Goal: Task Accomplishment & Management: Use online tool/utility

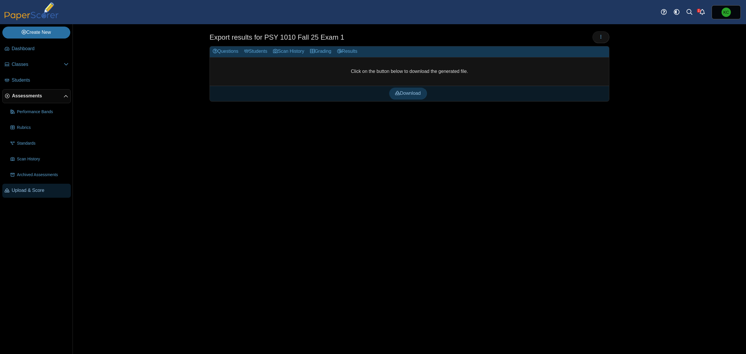
click at [21, 186] on link "Upload & Score" at bounding box center [36, 191] width 68 height 14
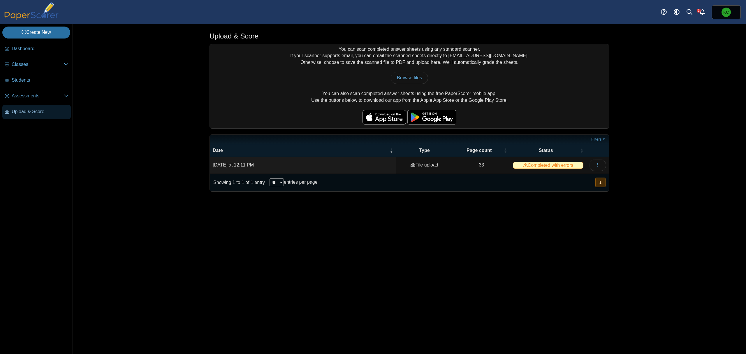
click at [39, 108] on span "Upload & Score" at bounding box center [40, 111] width 57 height 6
click at [400, 78] on span "Browse files" at bounding box center [409, 77] width 25 height 5
type input "**********"
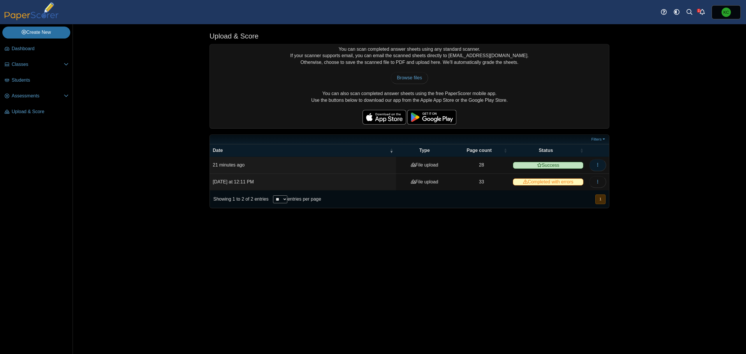
click at [596, 165] on icon "button" at bounding box center [597, 164] width 5 height 5
click at [581, 178] on link "View scanned pages" at bounding box center [571, 178] width 70 height 9
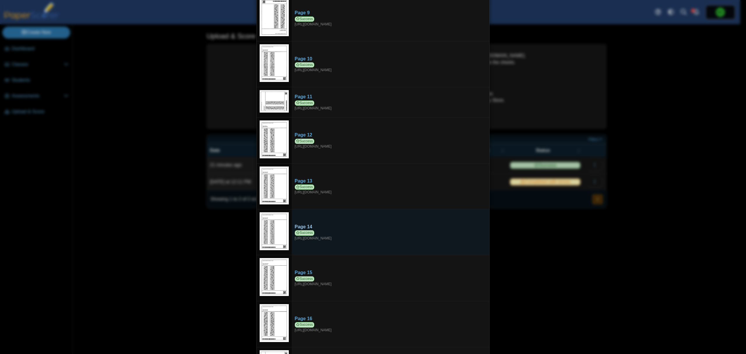
scroll to position [427, 0]
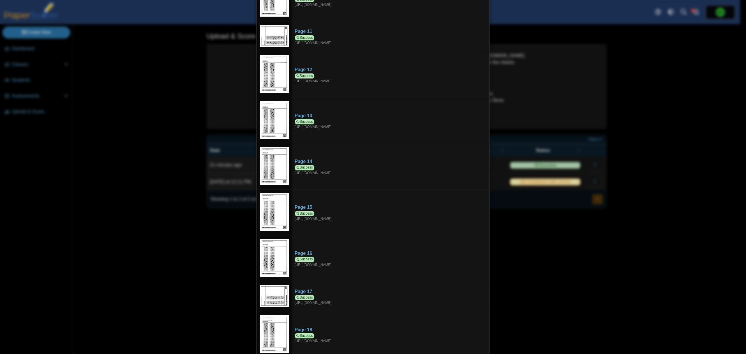
click at [594, 272] on div "Viewing upload details Scan results: 28 Successful scans | 0 Failed scans Page …" at bounding box center [373, 177] width 746 height 354
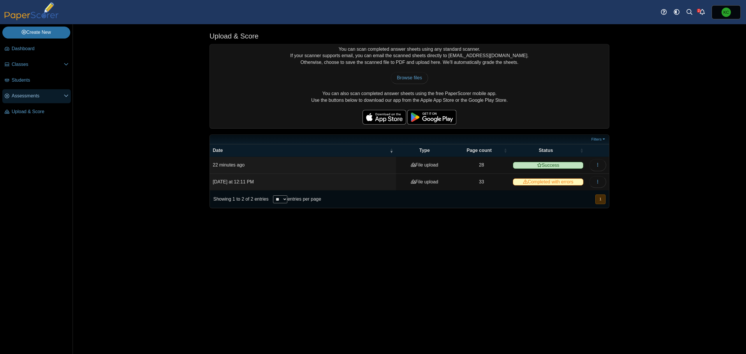
click at [16, 99] on span "Assessments" at bounding box center [38, 96] width 52 height 6
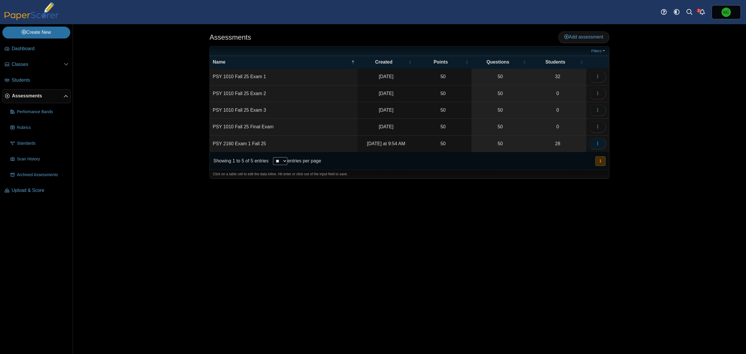
click at [600, 146] on button "button" at bounding box center [597, 144] width 17 height 12
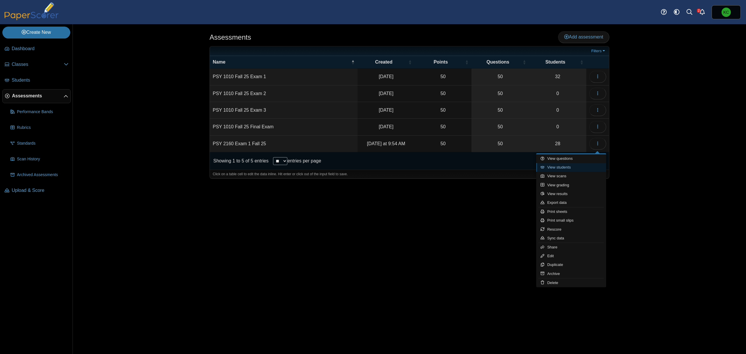
click at [566, 170] on link "View students" at bounding box center [571, 167] width 70 height 9
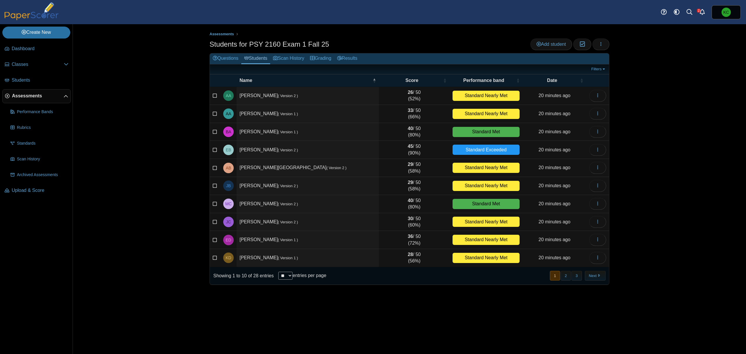
click at [286, 276] on select "** ** ** ***" at bounding box center [285, 276] width 14 height 8
select select "**"
click at [278, 272] on select "** ** ** ***" at bounding box center [285, 276] width 14 height 8
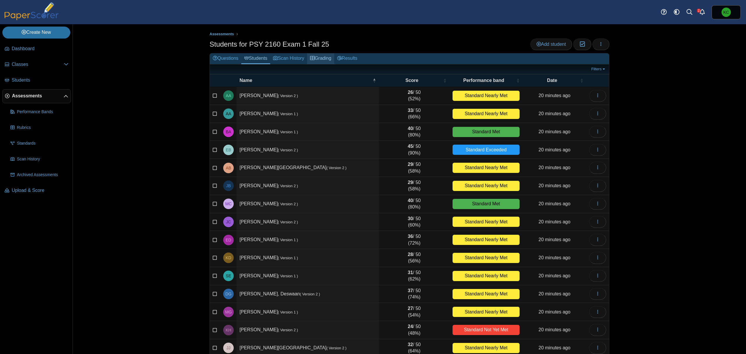
click at [324, 60] on link "Grading" at bounding box center [320, 58] width 27 height 11
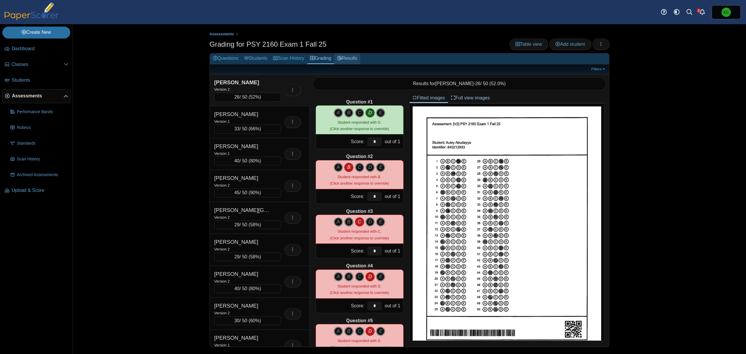
click at [355, 57] on link "Results" at bounding box center [347, 58] width 26 height 11
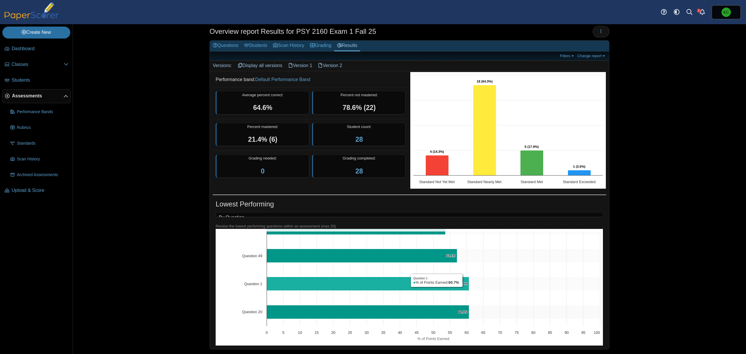
scroll to position [20, 0]
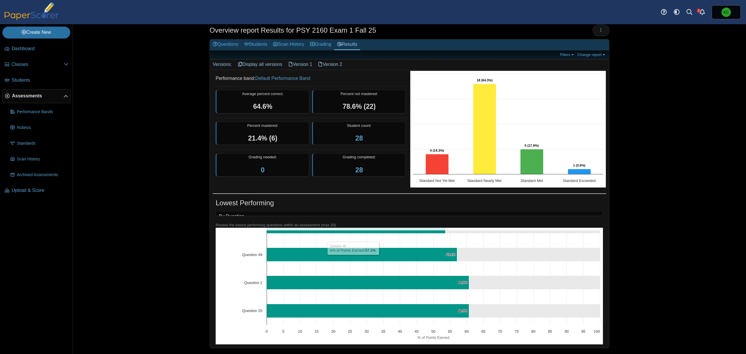
click at [301, 59] on link "Version 1" at bounding box center [300, 64] width 30 height 10
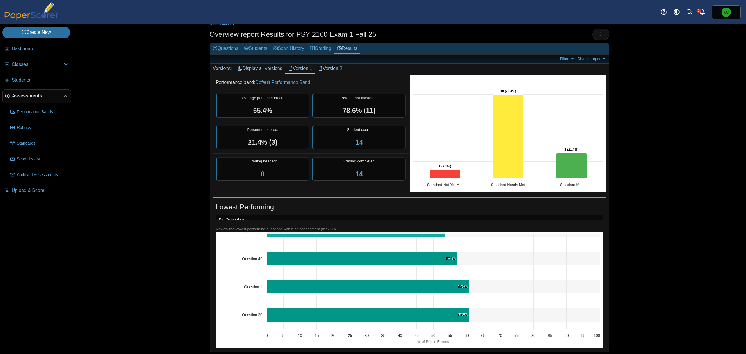
scroll to position [20, 0]
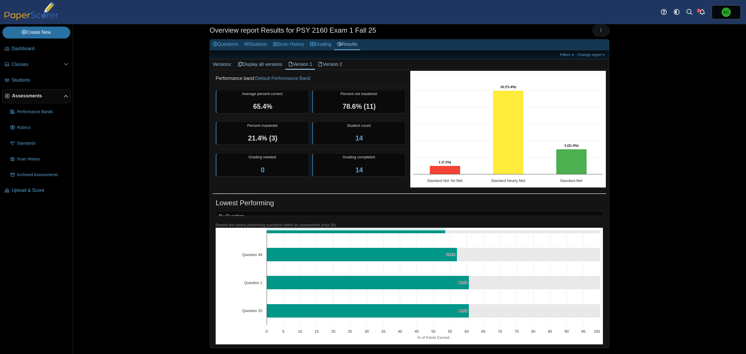
click at [336, 59] on link "Version 2" at bounding box center [330, 64] width 30 height 10
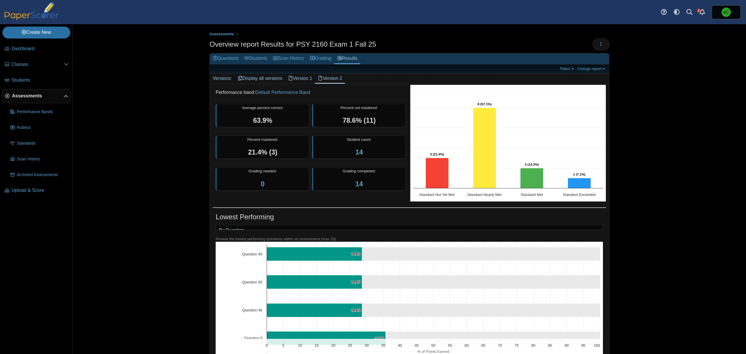
click at [297, 75] on link "Version 1" at bounding box center [300, 78] width 30 height 10
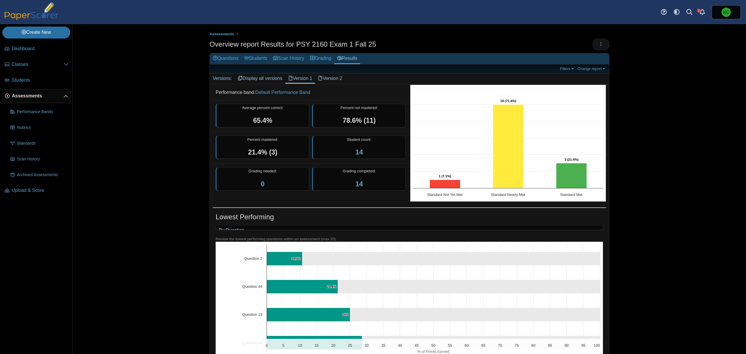
click at [324, 77] on link "Version 2" at bounding box center [330, 78] width 30 height 10
